Goal: Task Accomplishment & Management: Manage account settings

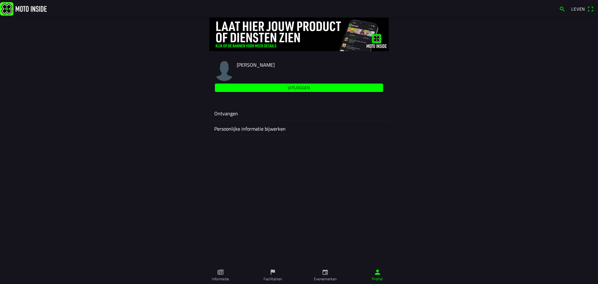
click at [329, 271] on link "Evenementen" at bounding box center [325, 275] width 52 height 17
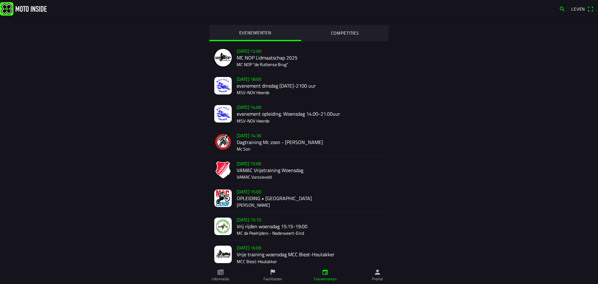
click at [225, 274] on link "Informatie" at bounding box center [221, 275] width 52 height 17
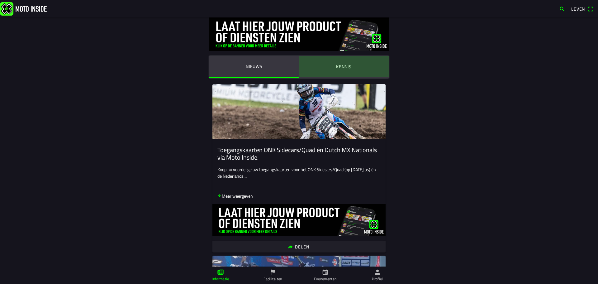
click at [341, 64] on font "Kennis" at bounding box center [344, 66] width 16 height 7
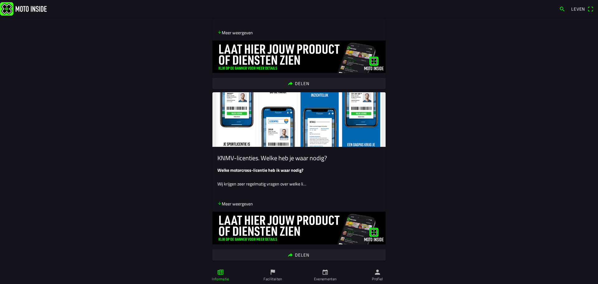
scroll to position [179, 0]
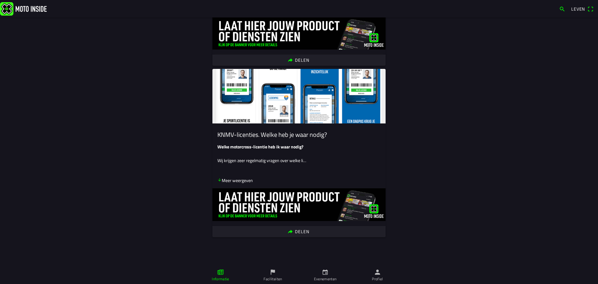
click at [591, 9] on span "Leven" at bounding box center [583, 9] width 22 height 10
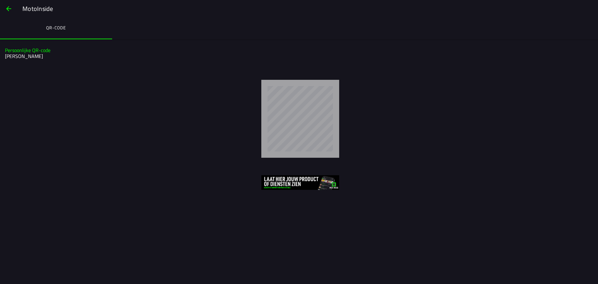
click at [5, 9] on span "button" at bounding box center [8, 8] width 7 height 15
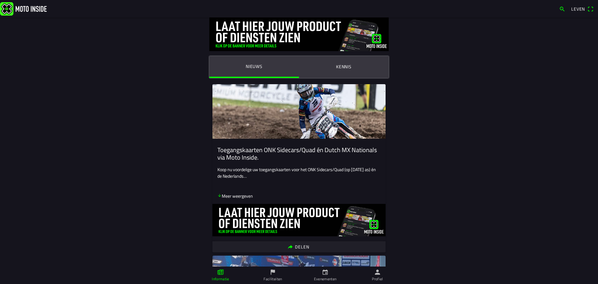
click at [4, 11] on img at bounding box center [23, 8] width 47 height 13
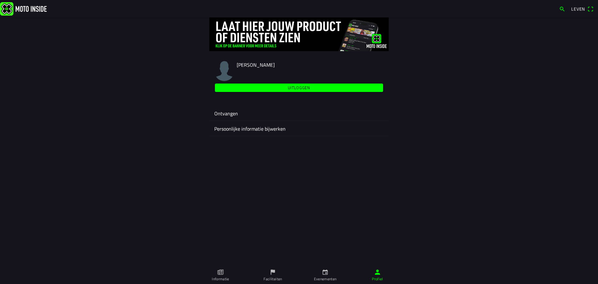
click at [228, 115] on font "Ontvangen" at bounding box center [226, 113] width 24 height 7
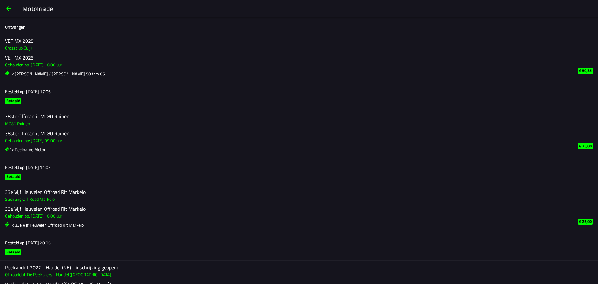
click at [22, 56] on font "VET MX 2025" at bounding box center [19, 57] width 29 height 7
click at [22, 51] on font "Crossclub Cuijk" at bounding box center [18, 48] width 27 height 7
click at [7, 71] on h3 "1x [PERSON_NAME] / [PERSON_NAME] 50 t/m 65" at bounding box center [286, 73] width 563 height 7
click at [10, 6] on span "button" at bounding box center [8, 8] width 7 height 15
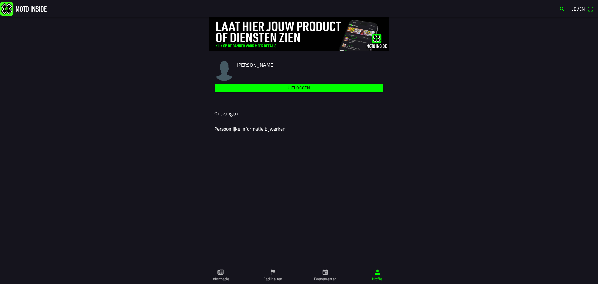
click at [257, 128] on font "Persoonlijke informatie bijwerken" at bounding box center [249, 128] width 71 height 7
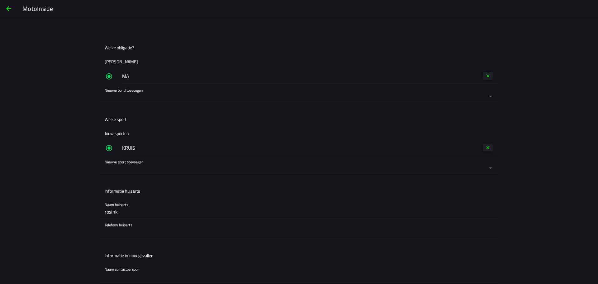
scroll to position [374, 0]
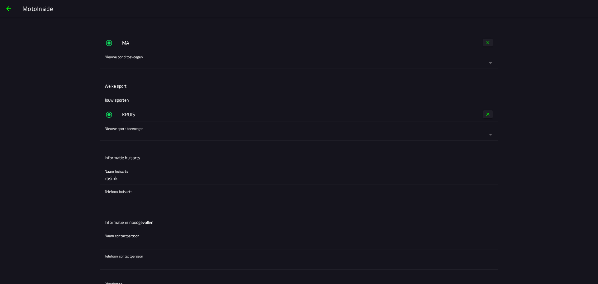
click at [141, 177] on input "rosink" at bounding box center [299, 178] width 389 height 12
click at [123, 175] on input "rosink markelo" at bounding box center [299, 178] width 389 height 12
click at [122, 176] on input "rosink markelo" at bounding box center [299, 178] width 389 height 12
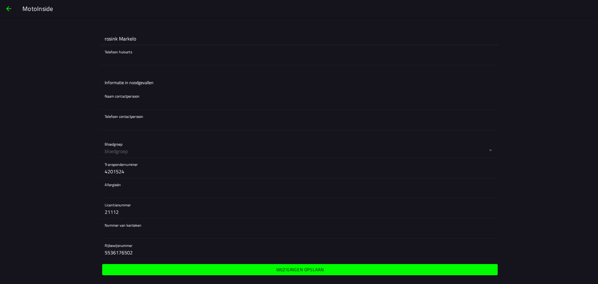
scroll to position [515, 0]
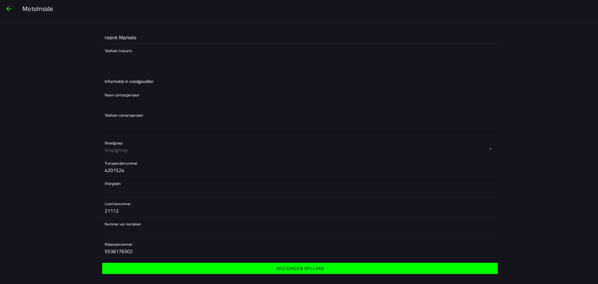
type input "rosink Markelo"
click at [242, 271] on span "Wijzigingen opslaan" at bounding box center [300, 268] width 386 height 11
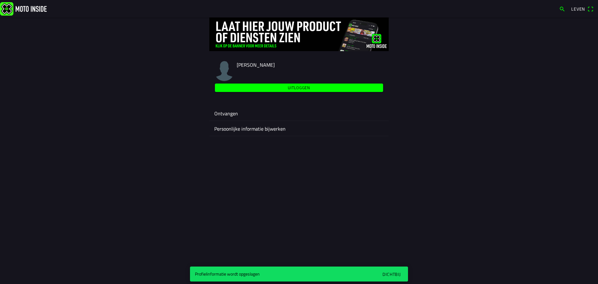
click at [278, 130] on font "Persoonlijke informatie bijwerken" at bounding box center [249, 128] width 71 height 7
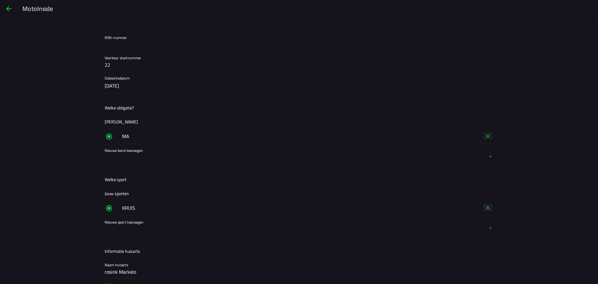
scroll to position [312, 0]
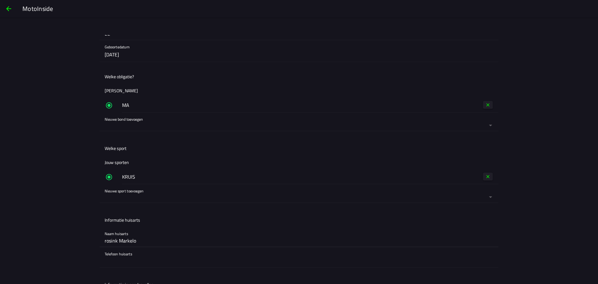
click at [105, 241] on input "rosink Markelo" at bounding box center [299, 240] width 389 height 12
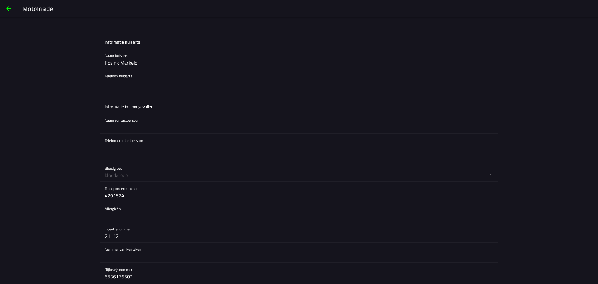
scroll to position [515, 0]
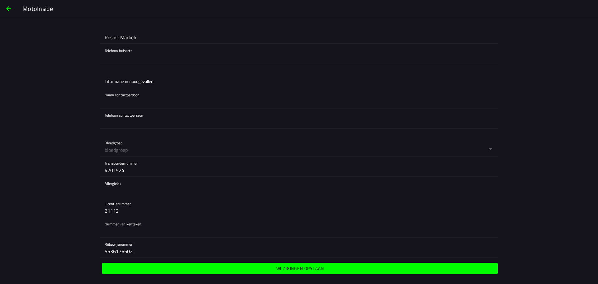
type input "Rosink Markelo"
drag, startPoint x: 337, startPoint y: 268, endPoint x: 307, endPoint y: 264, distance: 30.5
click at [338, 268] on span "Wijzigingen opslaan" at bounding box center [300, 268] width 386 height 11
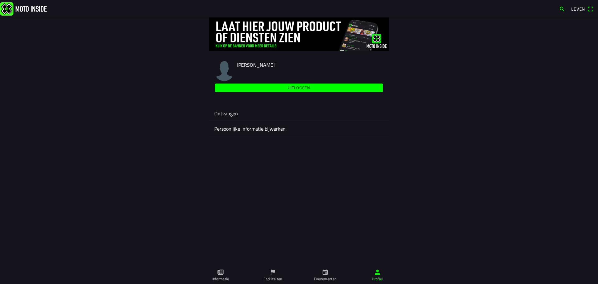
click at [227, 112] on font "Ontvangen" at bounding box center [226, 113] width 24 height 7
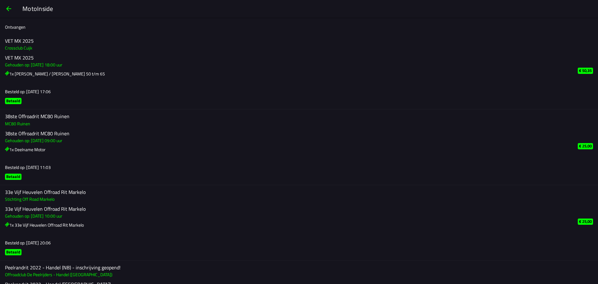
click at [9, 99] on font "Betaald" at bounding box center [13, 101] width 14 height 6
